Goal: Information Seeking & Learning: Compare options

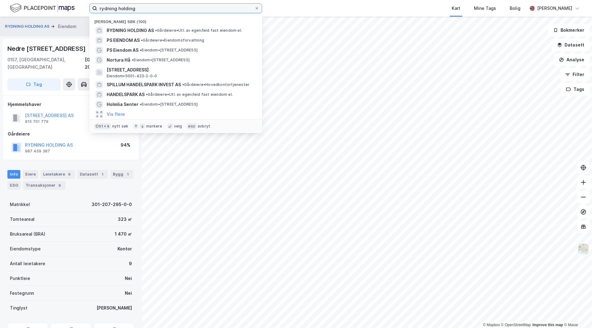
click at [122, 9] on input "rydning holding" at bounding box center [175, 8] width 157 height 9
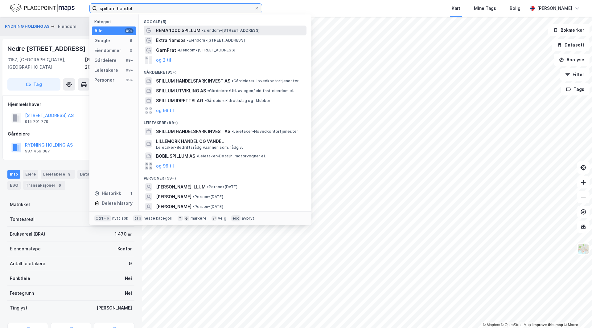
type input "spillum handel"
click at [191, 32] on span "REMA 1000 SPILLUM" at bounding box center [178, 30] width 44 height 7
